Goal: Navigation & Orientation: Find specific page/section

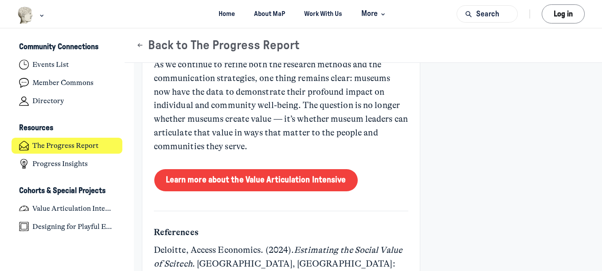
scroll to position [4213, 0]
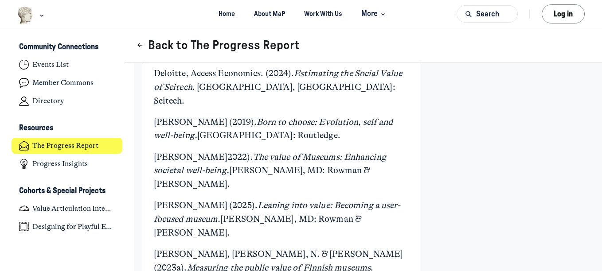
click at [242, 48] on button "Back to The Progress Report" at bounding box center [218, 45] width 164 height 15
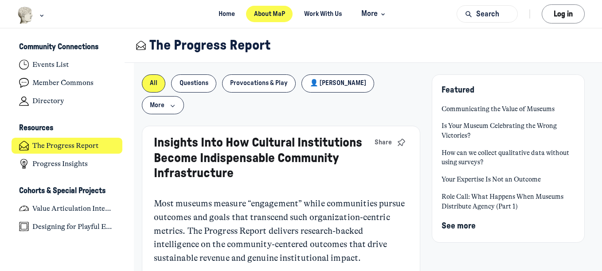
click at [266, 11] on link "About MaP" at bounding box center [269, 14] width 47 height 16
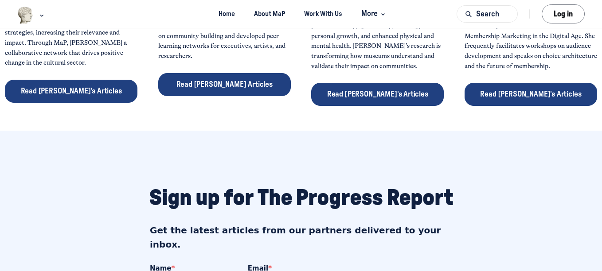
scroll to position [326, 0]
